Goal: Check status: Check status

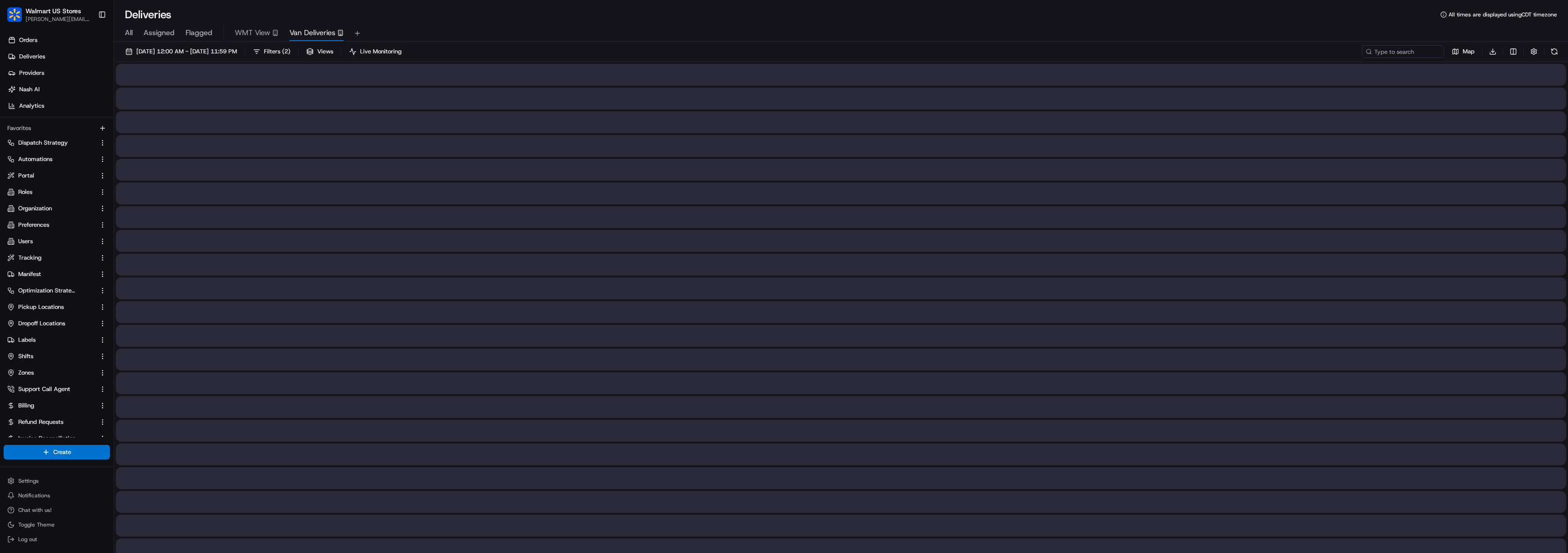
click at [300, 39] on button "Van Deliveries" at bounding box center [317, 33] width 54 height 15
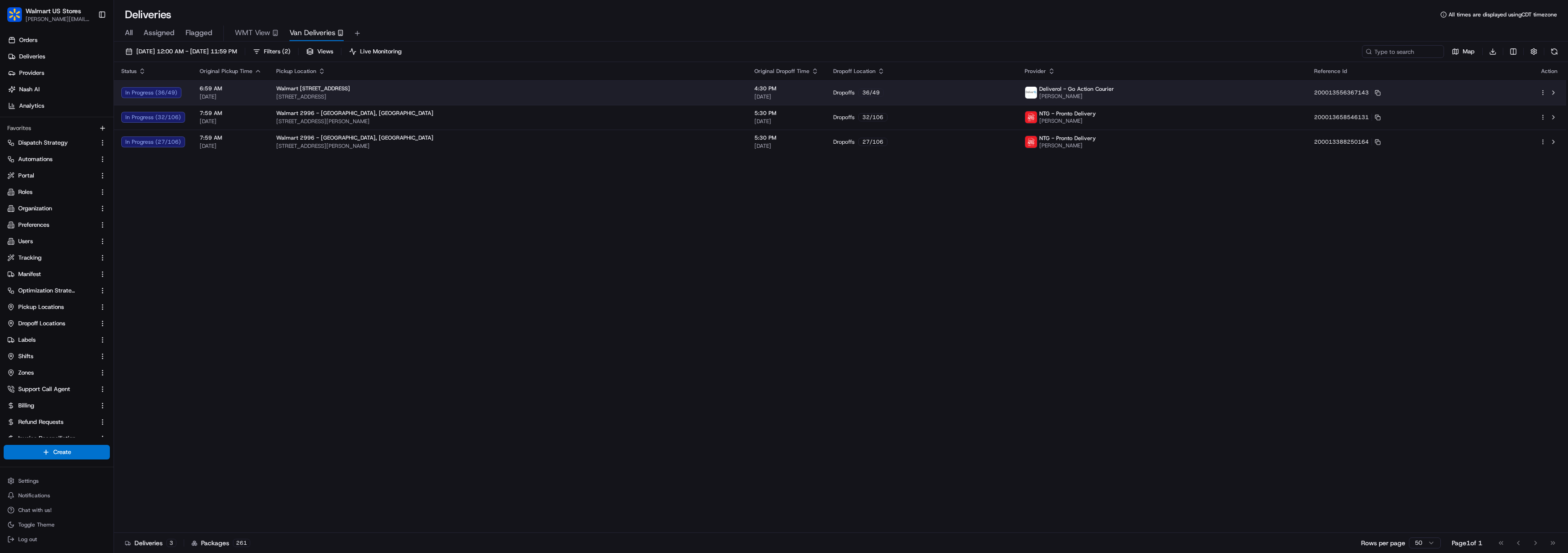
click at [408, 87] on div "Walmart [STREET_ADDRESS]" at bounding box center [508, 88] width 464 height 7
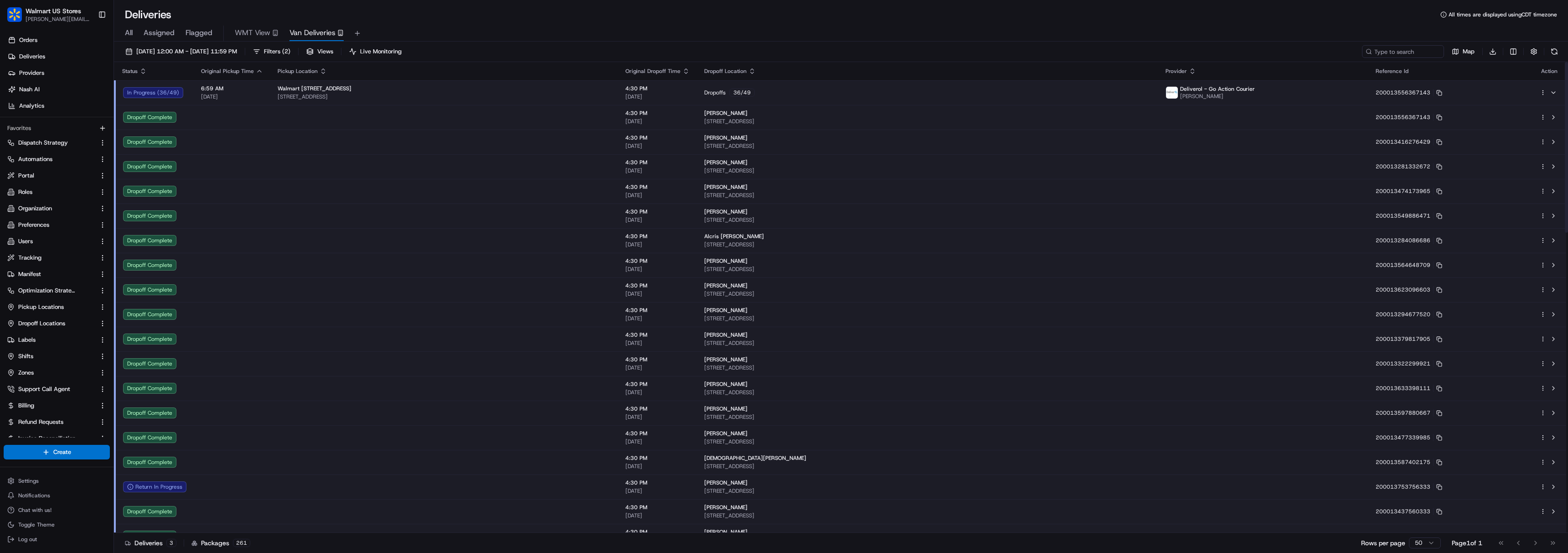
click at [741, 435] on div "[PERSON_NAME]" at bounding box center [928, 433] width 447 height 7
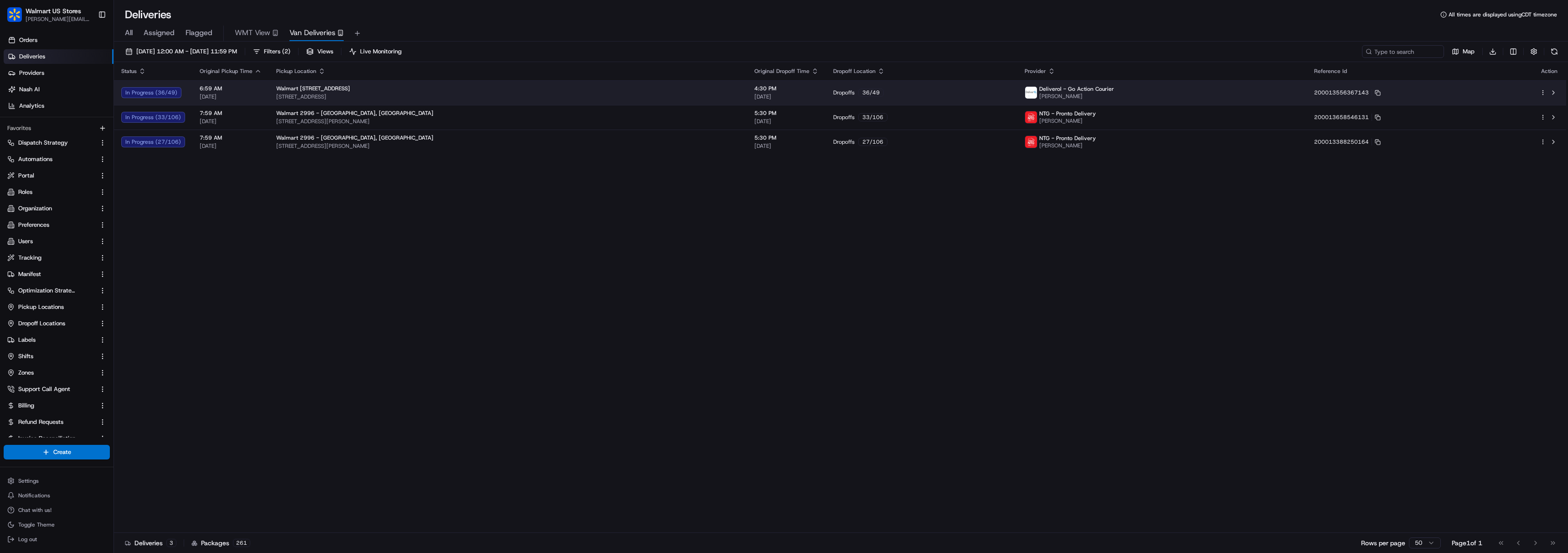
click at [573, 93] on span "[STREET_ADDRESS]" at bounding box center [508, 97] width 464 height 7
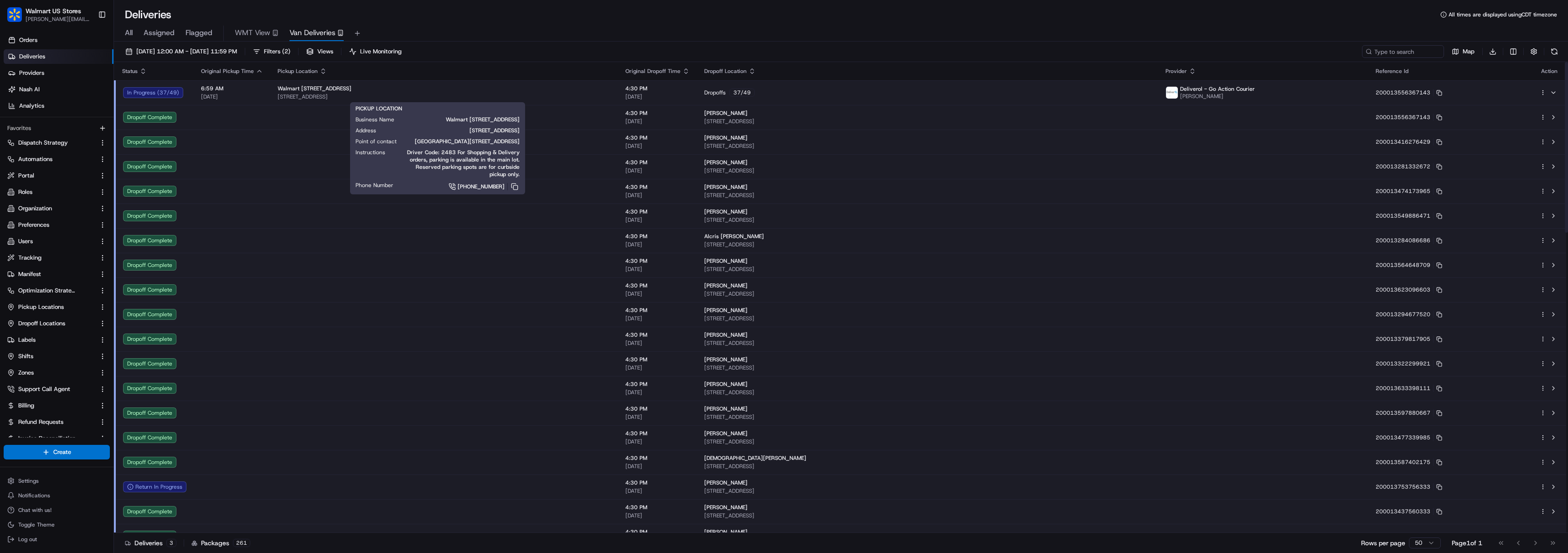
click at [852, 143] on span "[STREET_ADDRESS]" at bounding box center [928, 146] width 447 height 7
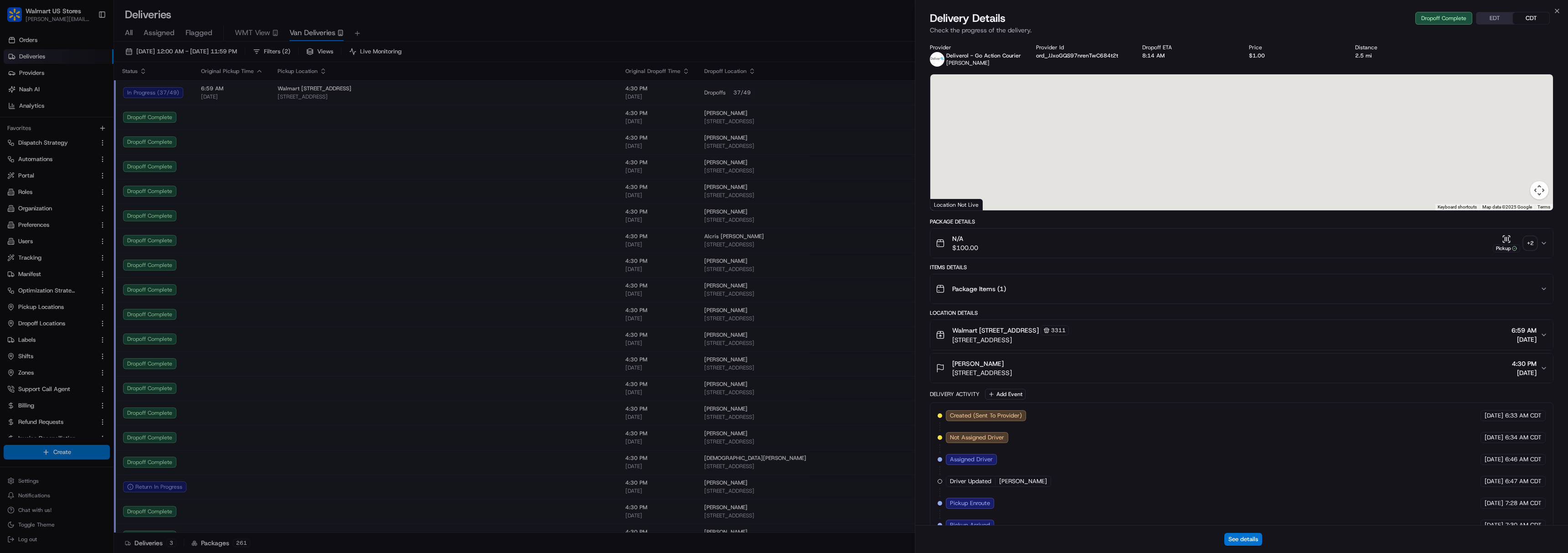
scroll to position [150, 0]
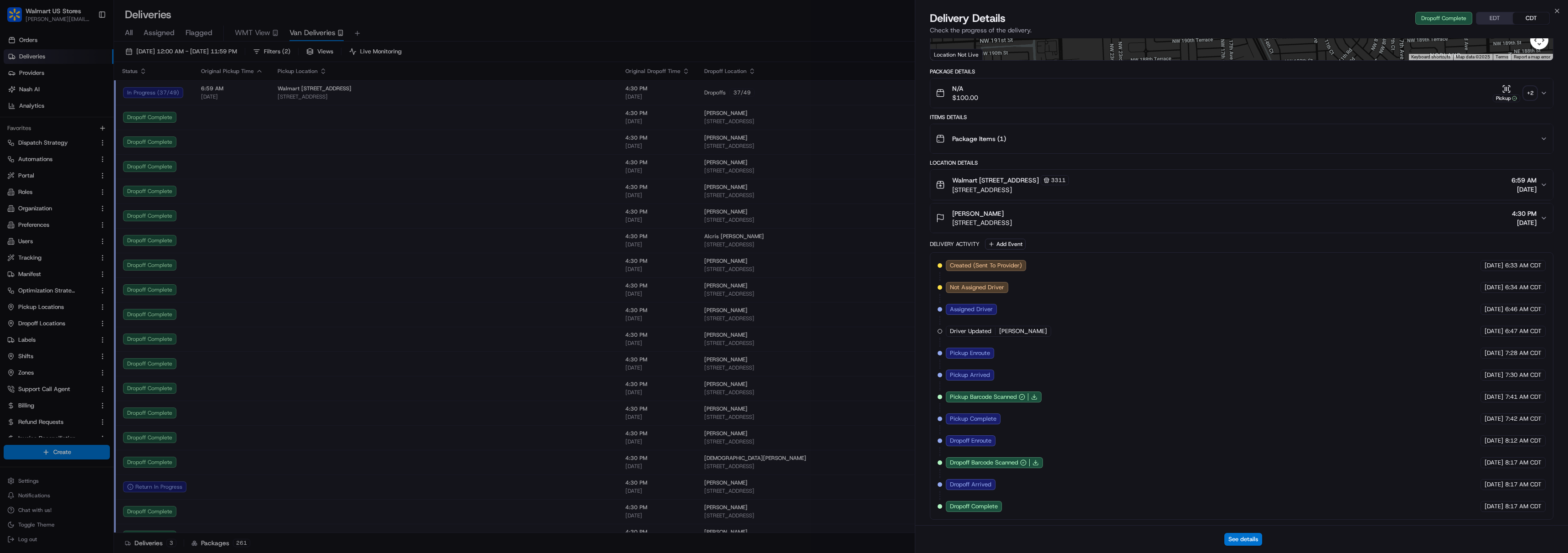
click at [972, 504] on span "Dropoff Complete" at bounding box center [974, 505] width 48 height 8
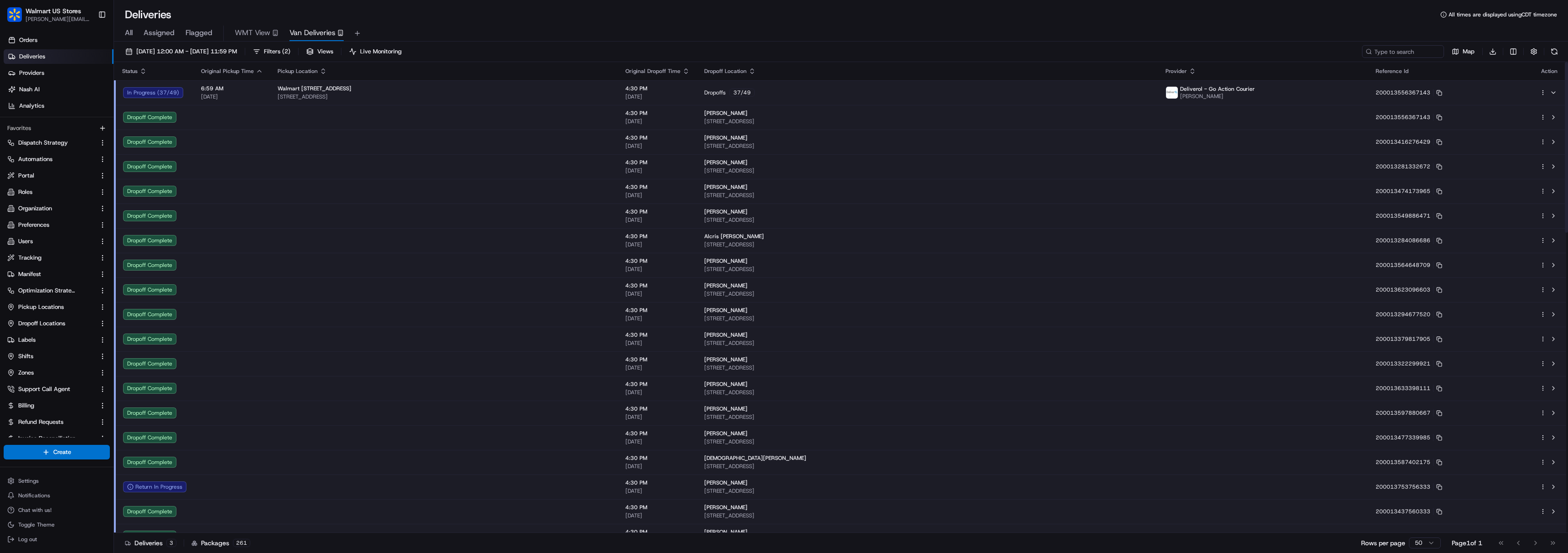
click at [709, 426] on td "DJOUDLY [PERSON_NAME] [STREET_ADDRESS]" at bounding box center [928, 437] width 461 height 24
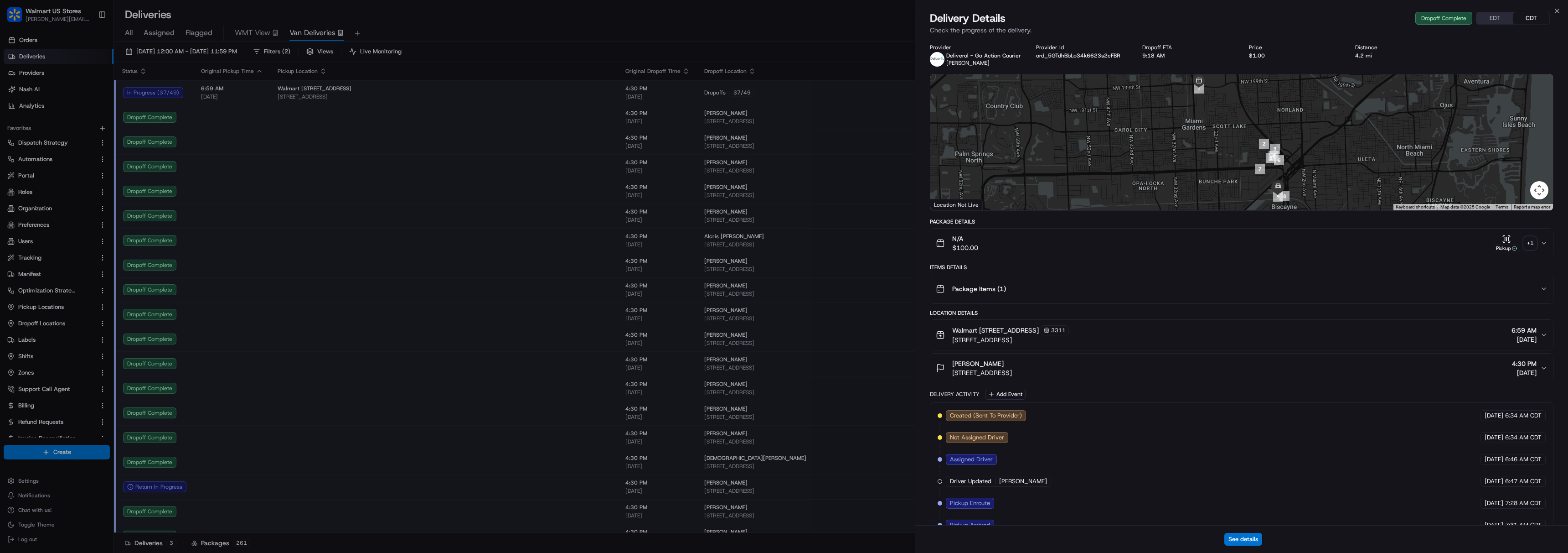
scroll to position [150, 0]
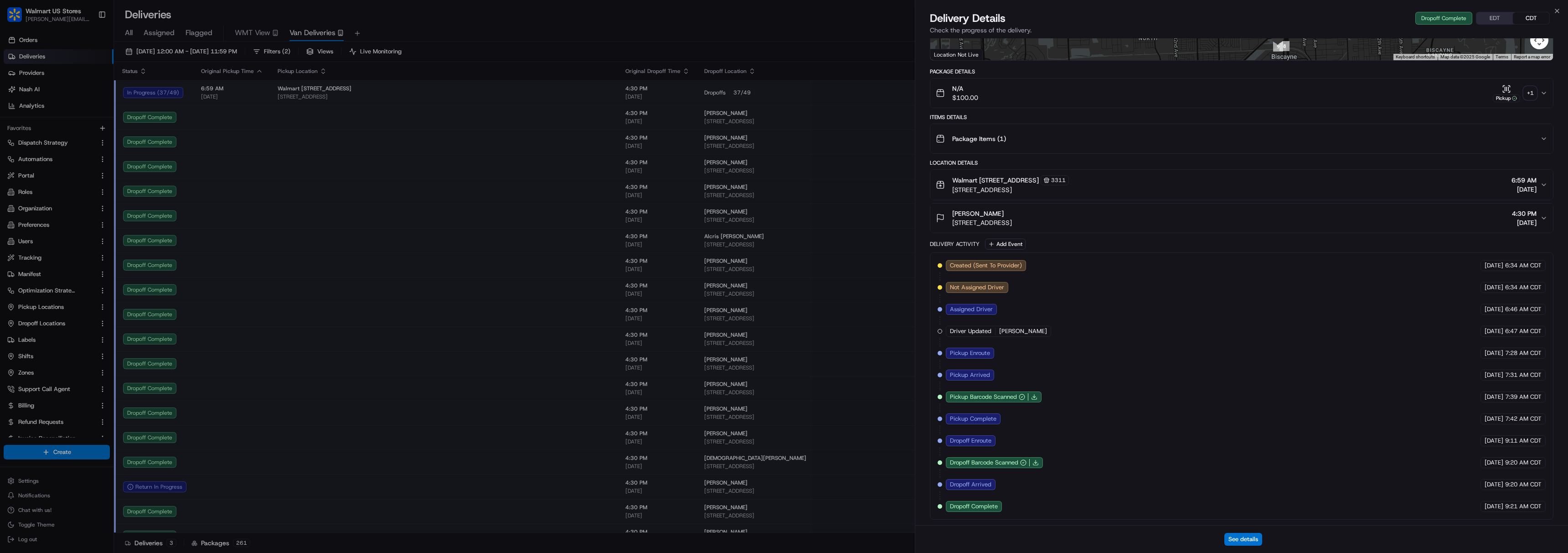
click at [981, 504] on span "Dropoff Complete" at bounding box center [974, 505] width 48 height 8
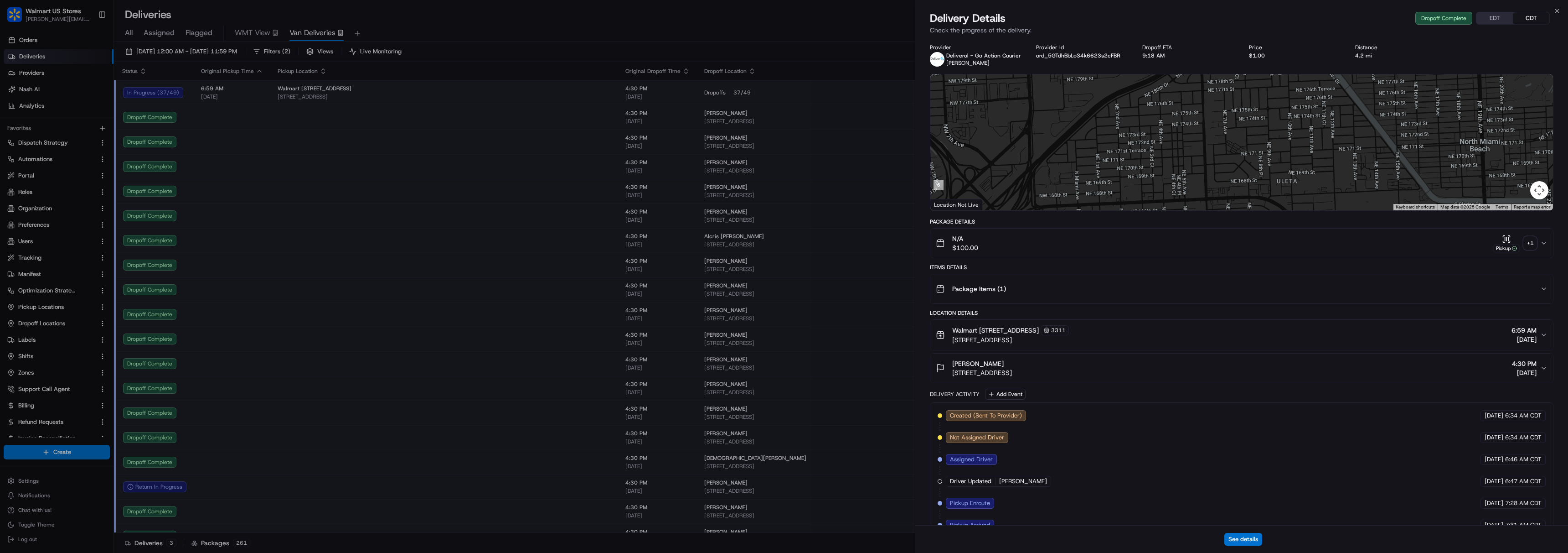
click at [1543, 246] on icon "button" at bounding box center [1544, 243] width 7 height 7
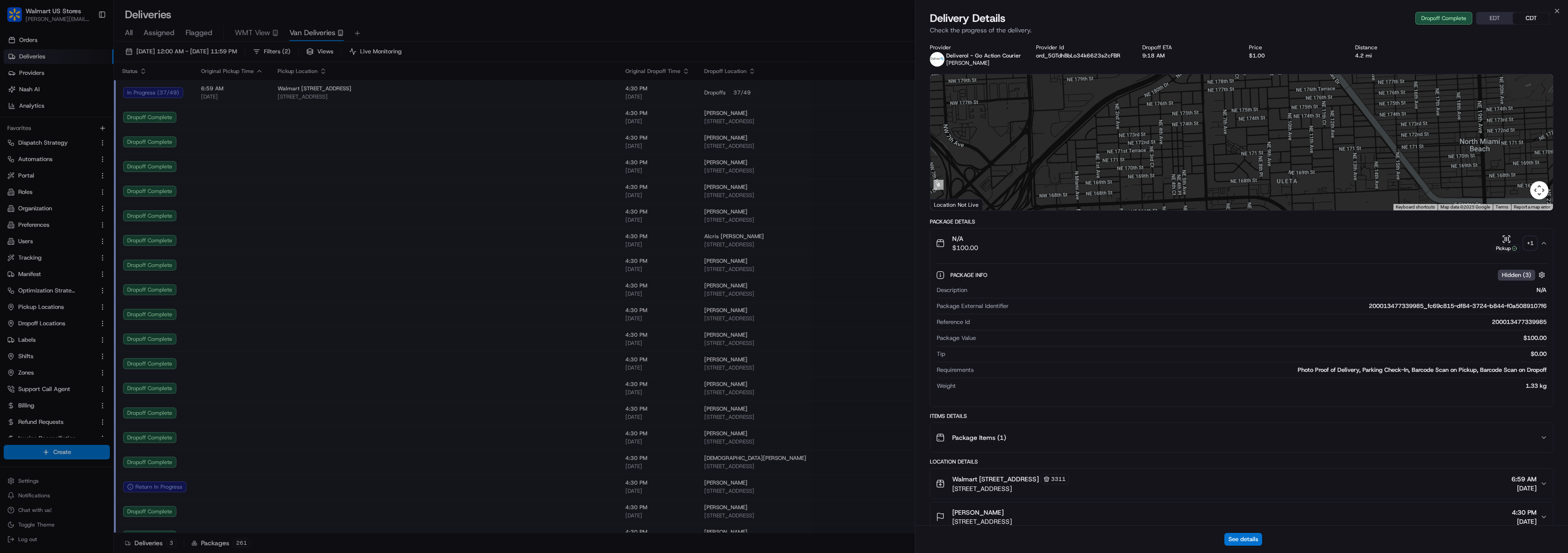
click at [1546, 439] on icon "button" at bounding box center [1544, 437] width 7 height 7
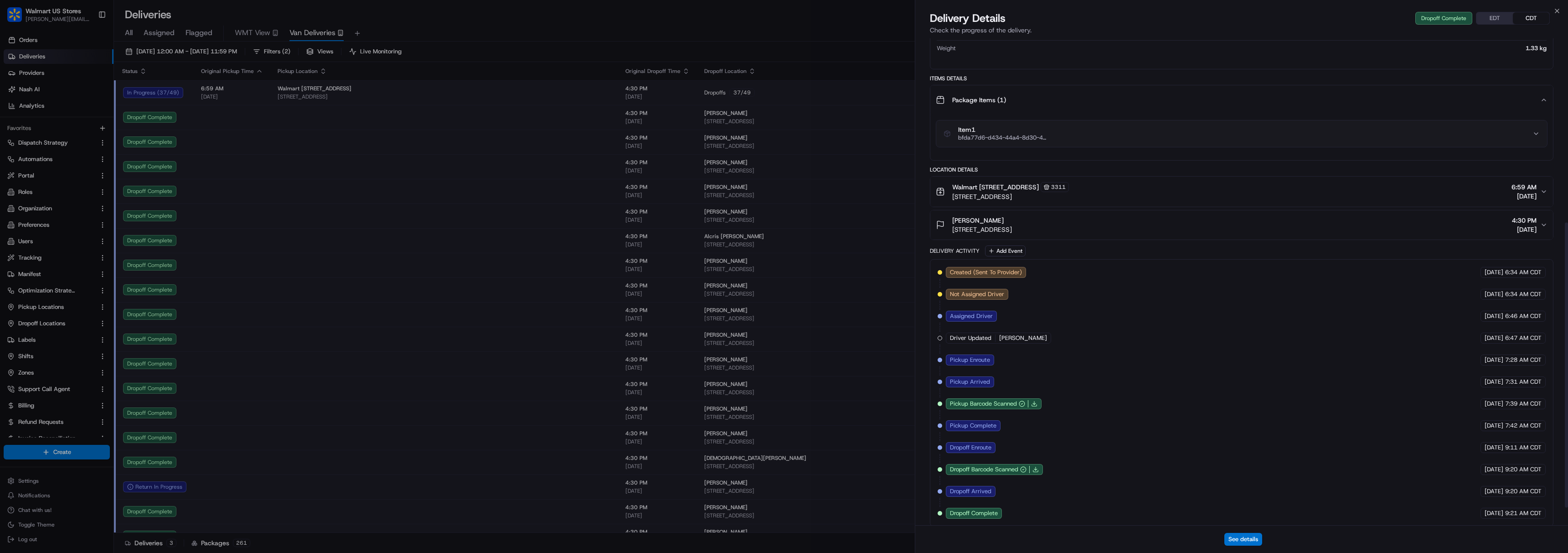
scroll to position [344, 0]
click at [981, 308] on span "Assigned Driver" at bounding box center [971, 309] width 43 height 8
click at [982, 358] on div "Pickup Enroute" at bounding box center [970, 353] width 48 height 11
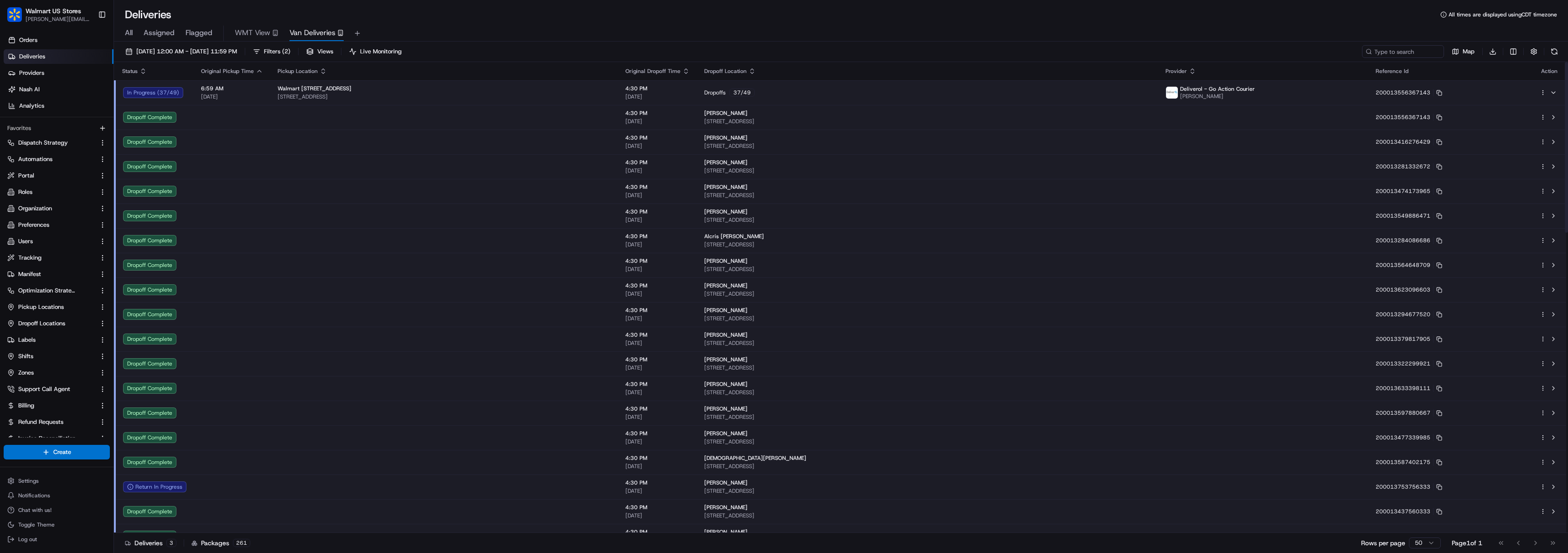
click at [516, 105] on td at bounding box center [444, 117] width 348 height 24
click at [504, 91] on div "Walmart [STREET_ADDRESS]" at bounding box center [444, 88] width 333 height 7
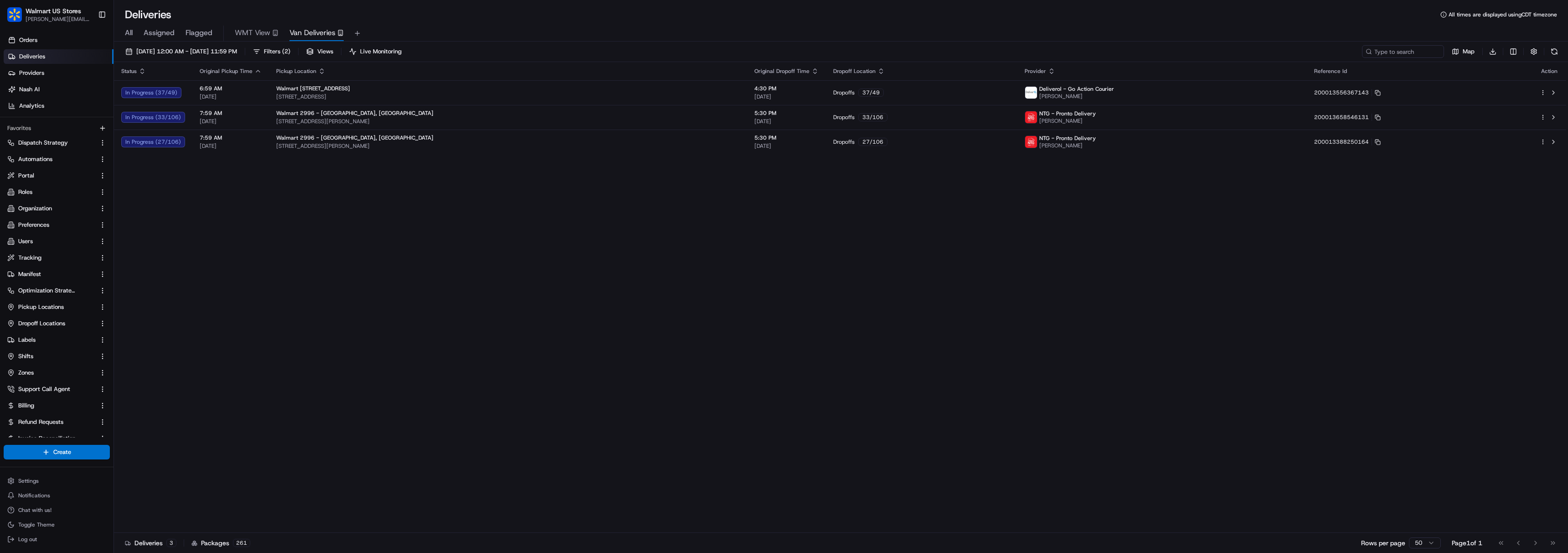
click at [504, 91] on div "Walmart [STREET_ADDRESS]" at bounding box center [508, 88] width 464 height 7
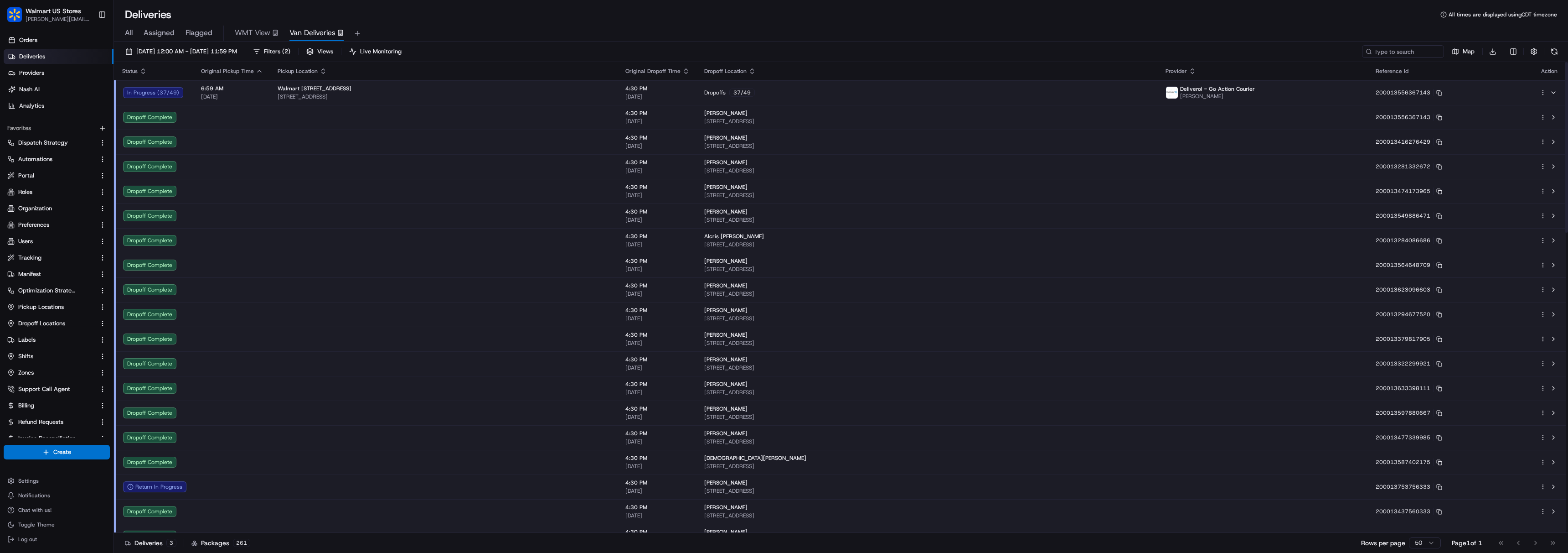
click at [715, 110] on span "[PERSON_NAME]" at bounding box center [726, 113] width 43 height 7
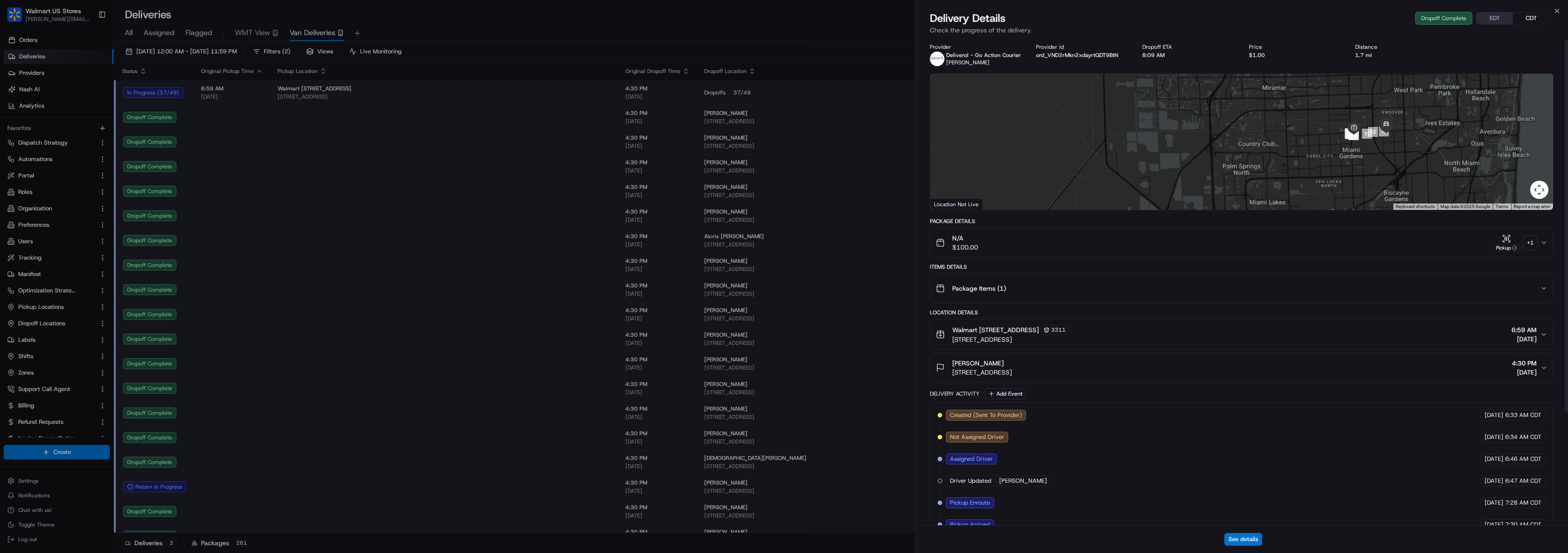
scroll to position [1, 0]
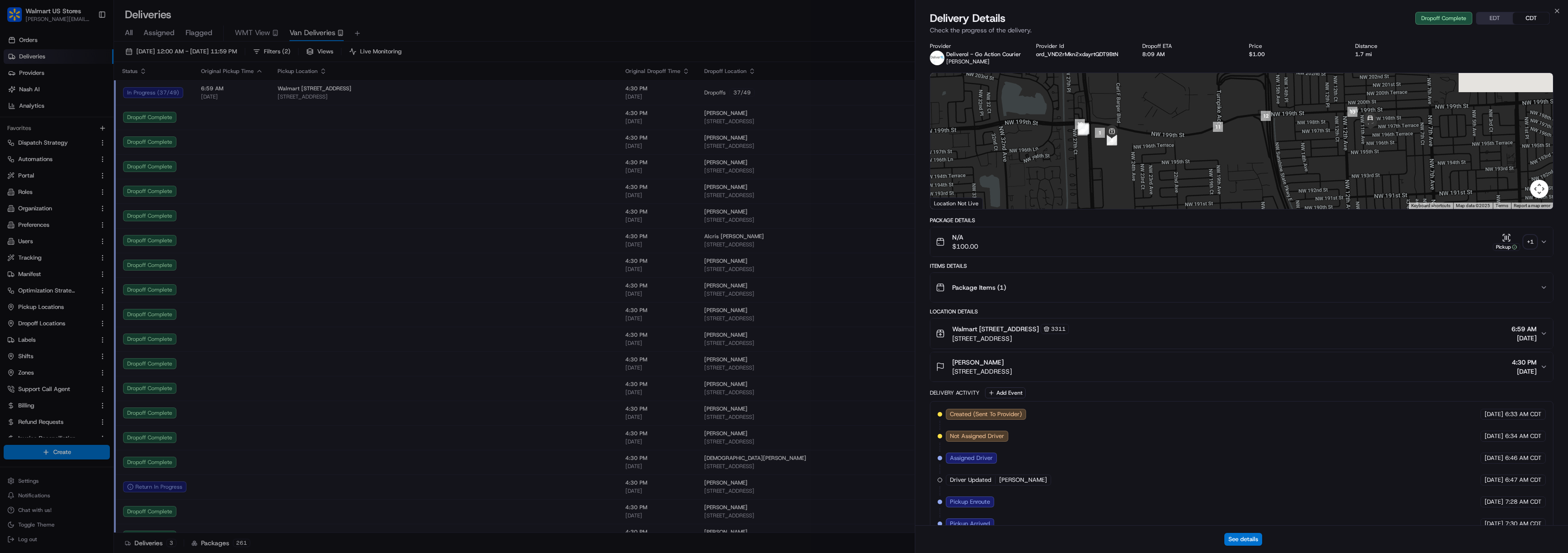
drag, startPoint x: 1350, startPoint y: 121, endPoint x: 1370, endPoint y: 215, distance: 96.1
click at [1370, 215] on div "Provider Deliverol - Go Action Courier Yazim Martin Provider Id ord_VND2rMkn2xd…" at bounding box center [1242, 355] width 623 height 625
click at [1512, 14] on button "EDT" at bounding box center [1494, 18] width 37 height 12
click at [1540, 17] on button "CDT" at bounding box center [1531, 18] width 37 height 12
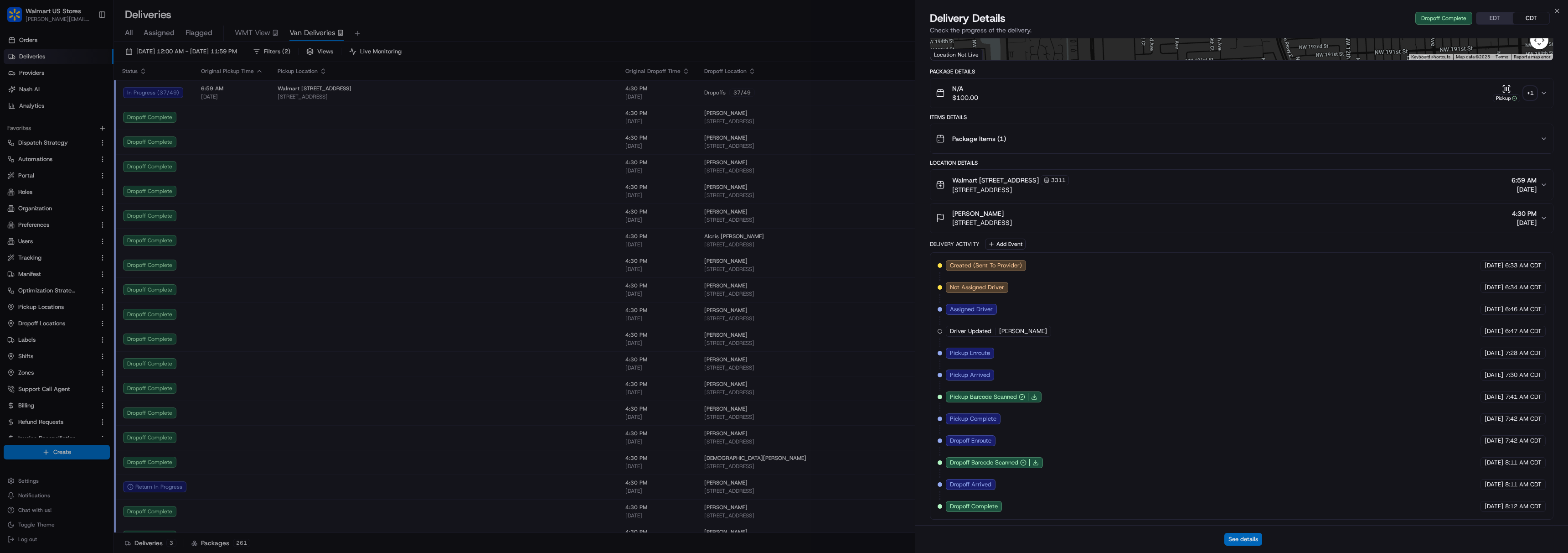
click at [1247, 535] on button "See details" at bounding box center [1243, 539] width 38 height 13
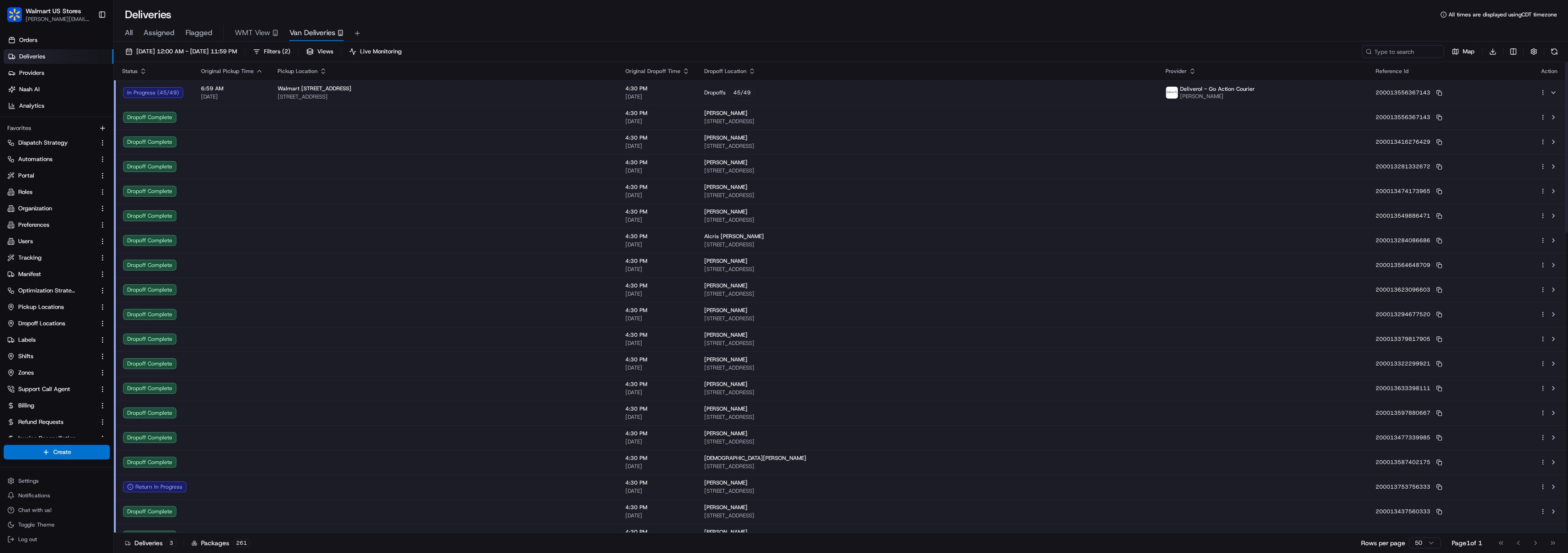
click at [506, 90] on div "Walmart [STREET_ADDRESS]" at bounding box center [444, 88] width 333 height 7
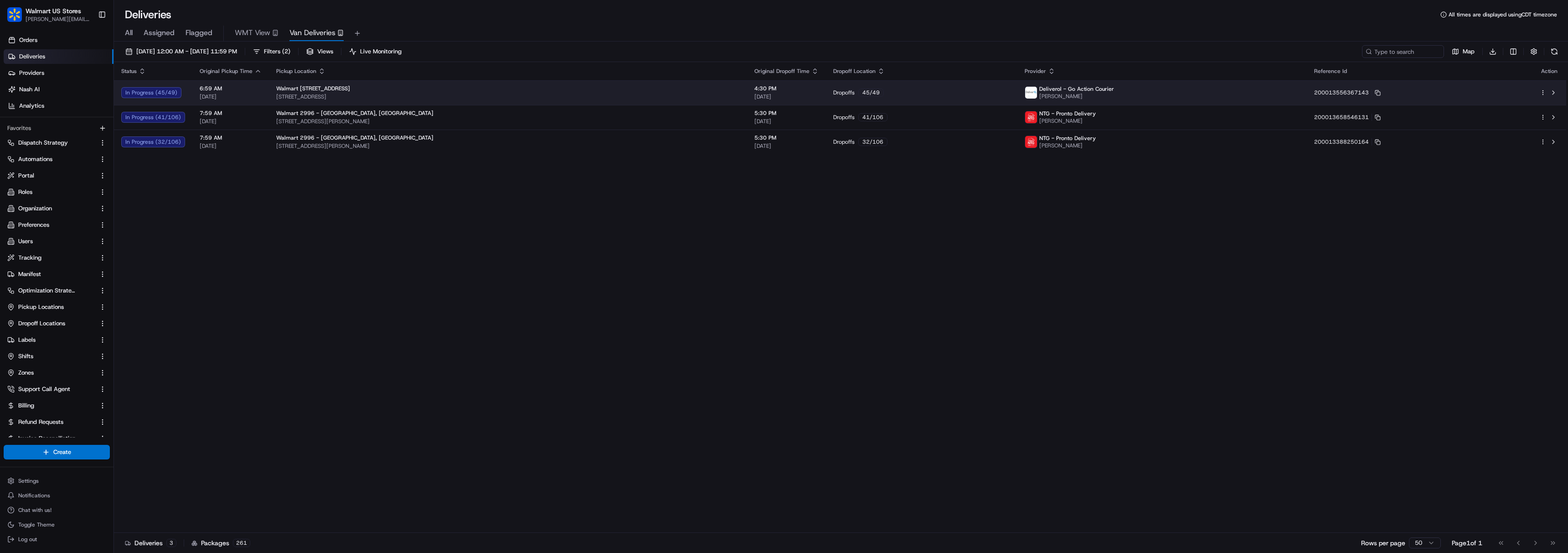
click at [506, 90] on div "Walmart [STREET_ADDRESS]" at bounding box center [508, 88] width 464 height 7
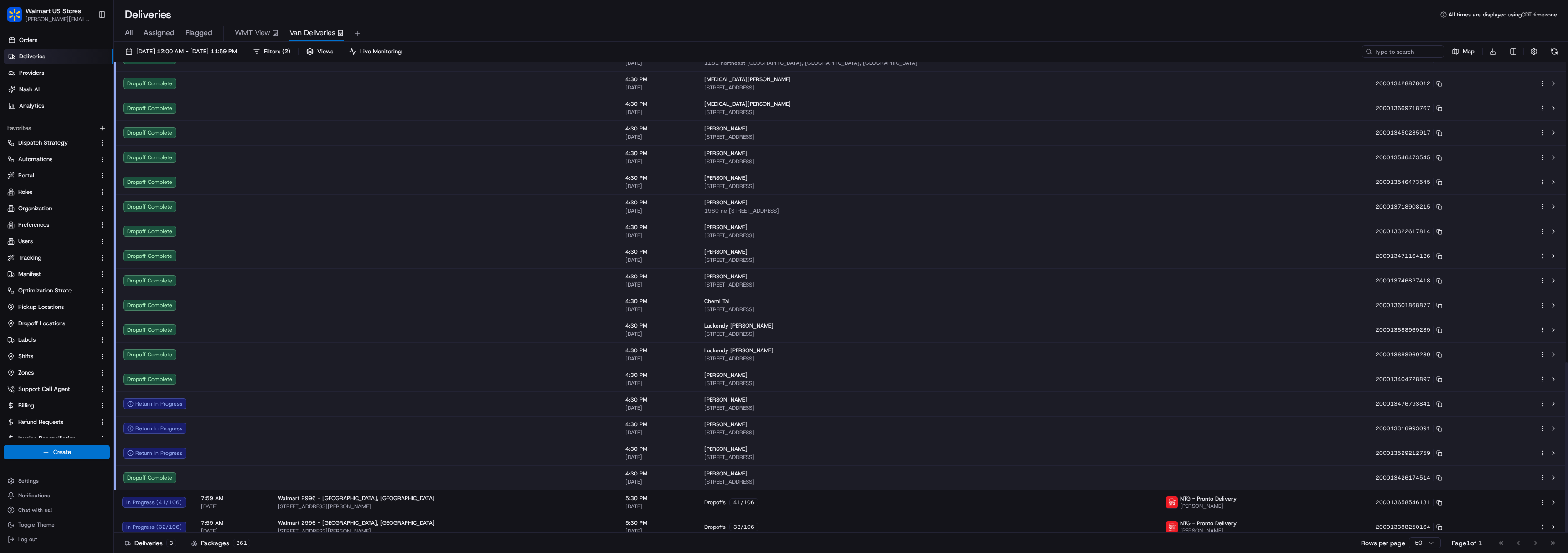
scroll to position [828, 0]
